Goal: Task Accomplishment & Management: Use online tool/utility

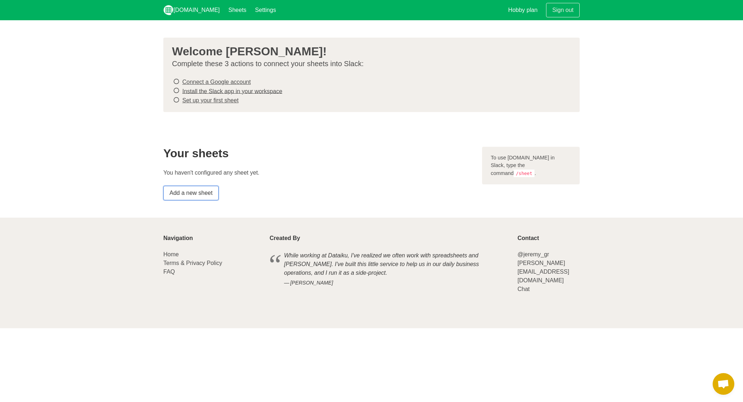
click at [203, 198] on link "Add a new sheet" at bounding box center [190, 193] width 55 height 14
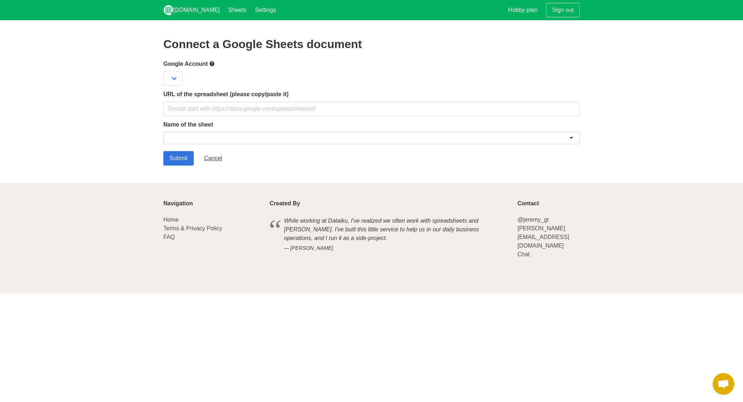
click at [170, 136] on div at bounding box center [371, 138] width 416 height 12
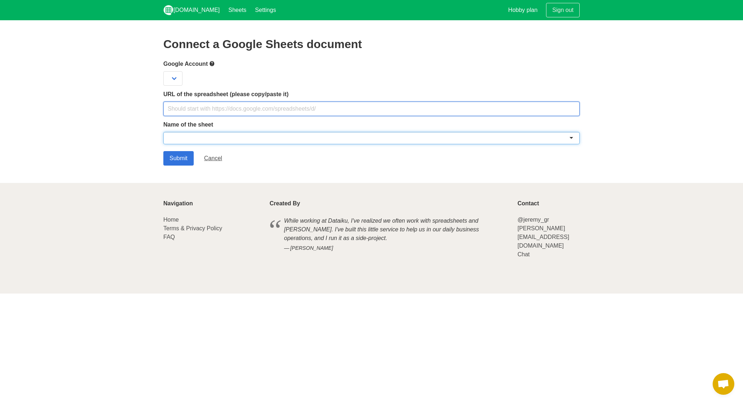
click at [184, 109] on input "text" at bounding box center [371, 109] width 416 height 14
click at [249, 111] on input "text" at bounding box center [371, 109] width 416 height 14
click at [301, 109] on input "text" at bounding box center [371, 109] width 416 height 14
paste input "[URL][DOMAIN_NAME]"
type input "[URL][DOMAIN_NAME]"
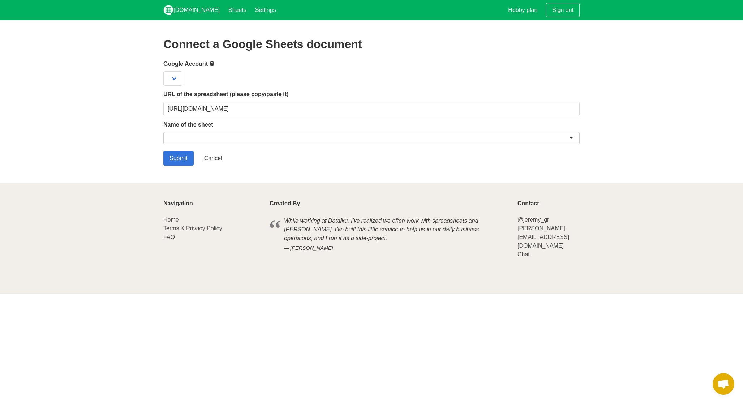
click at [288, 136] on div at bounding box center [371, 138] width 416 height 12
click at [572, 137] on div at bounding box center [371, 138] width 416 height 12
click at [176, 77] on select at bounding box center [172, 78] width 19 height 14
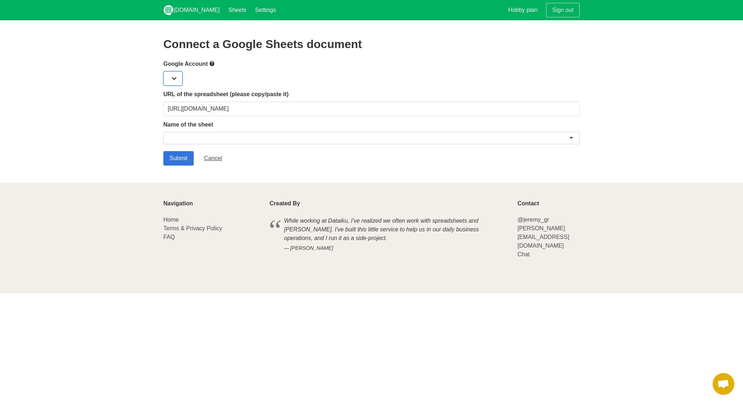
click at [176, 77] on select at bounding box center [172, 78] width 19 height 14
